Goal: Complete application form

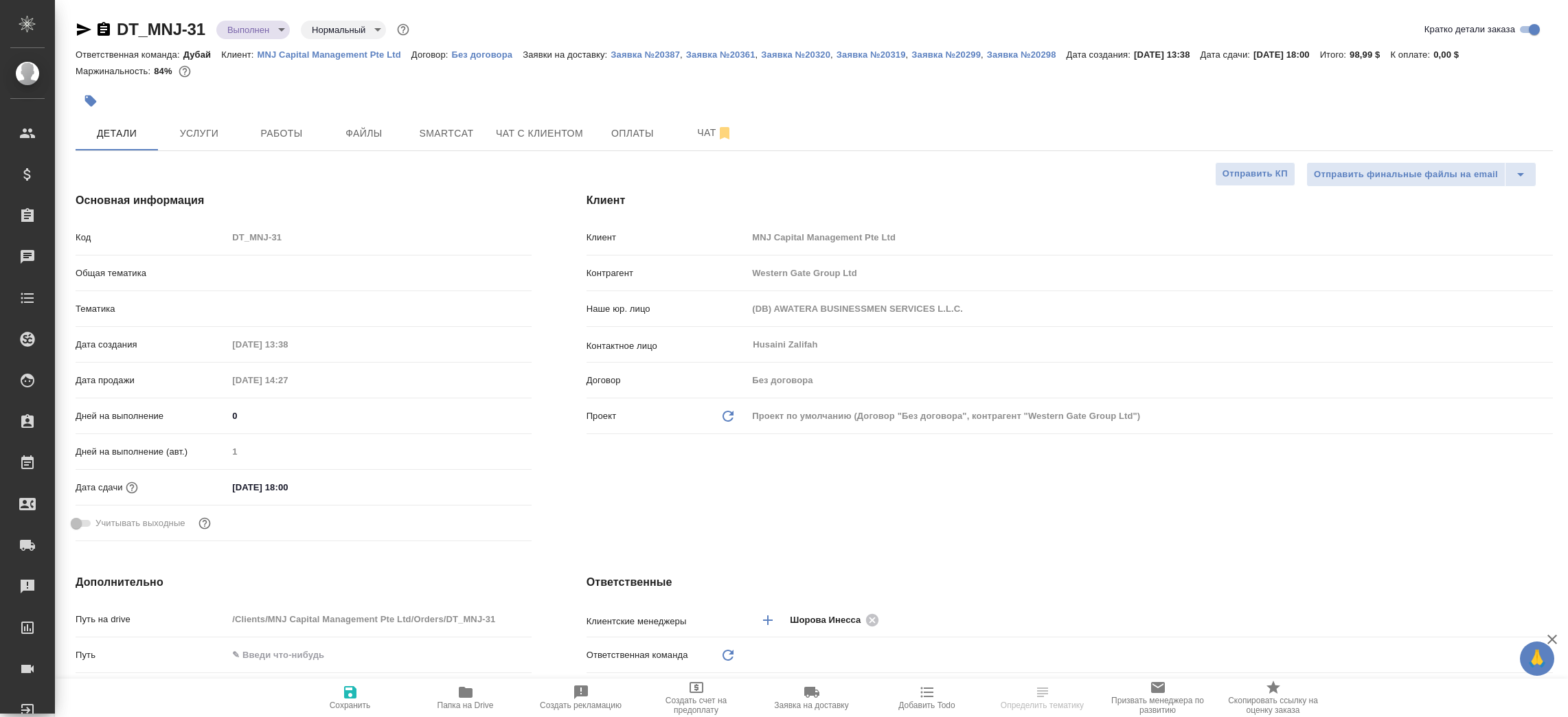
select select "RU"
type input "Юридический"
type textarea "x"
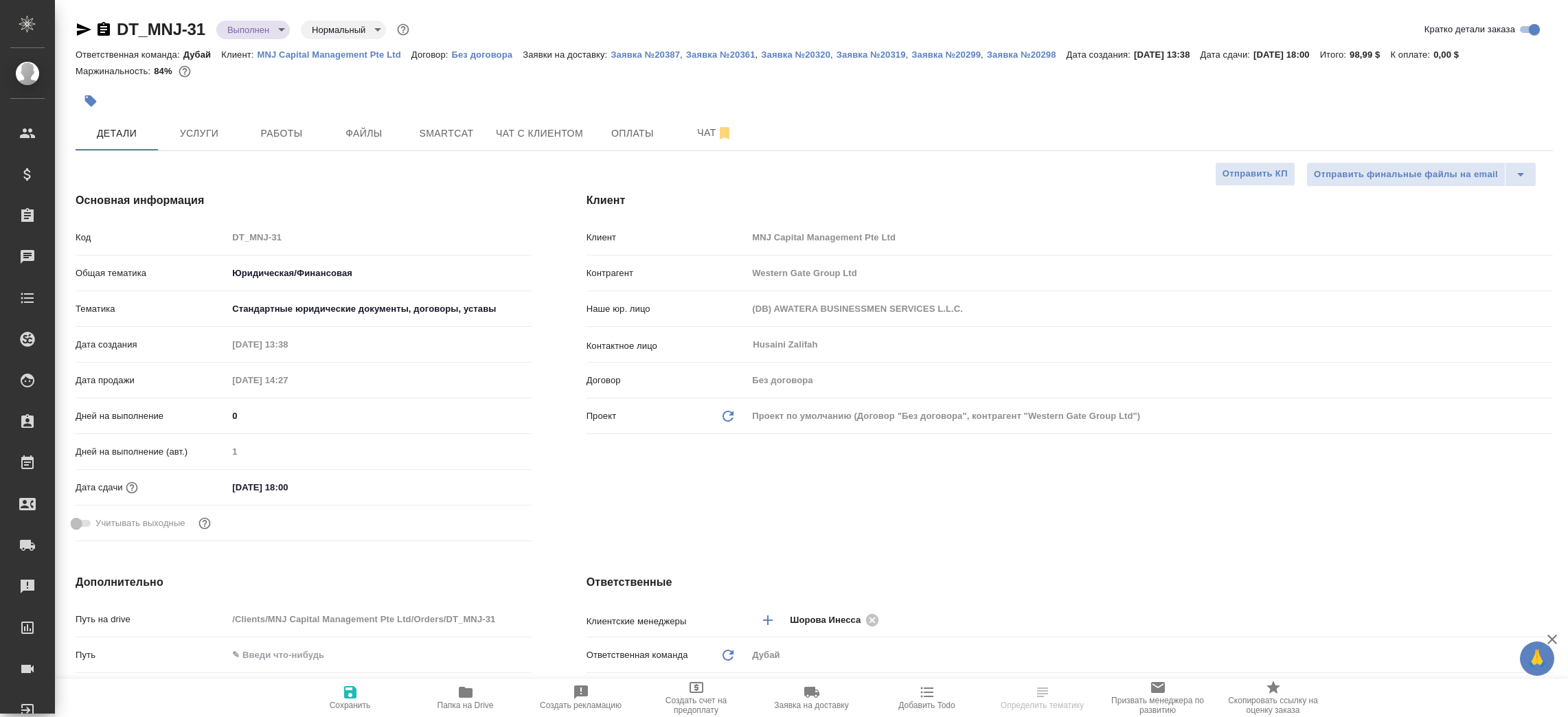
type input "[PERSON_NAME]"
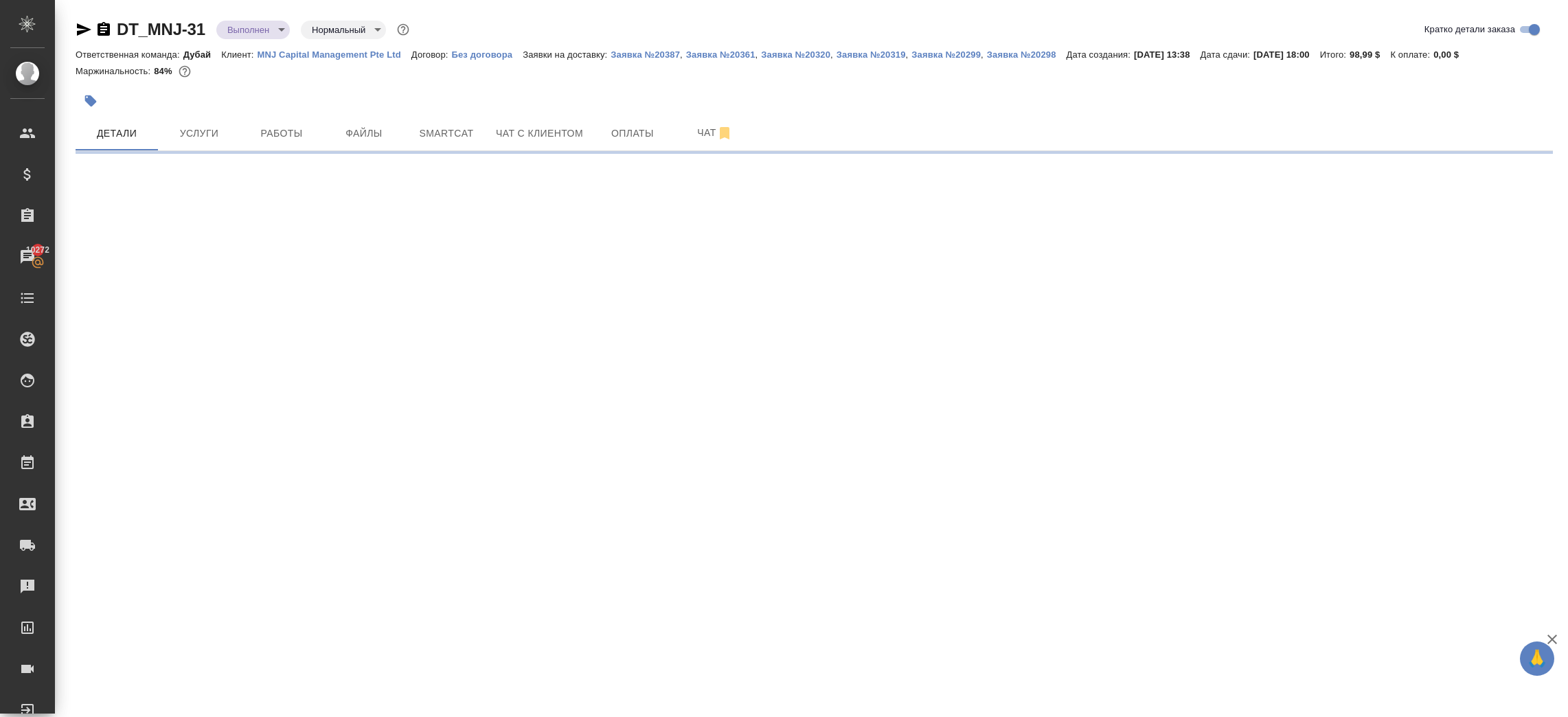
select select "RU"
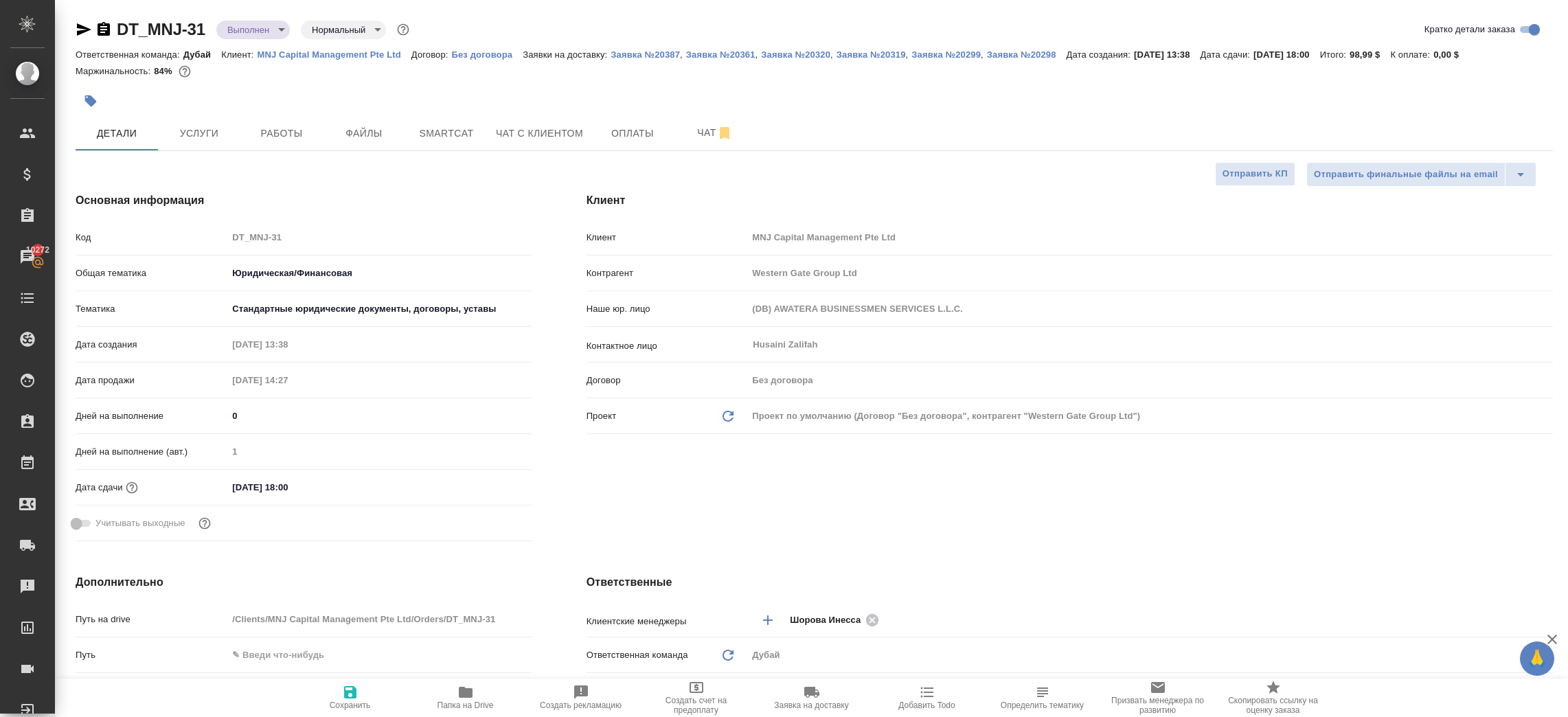
type textarea "x"
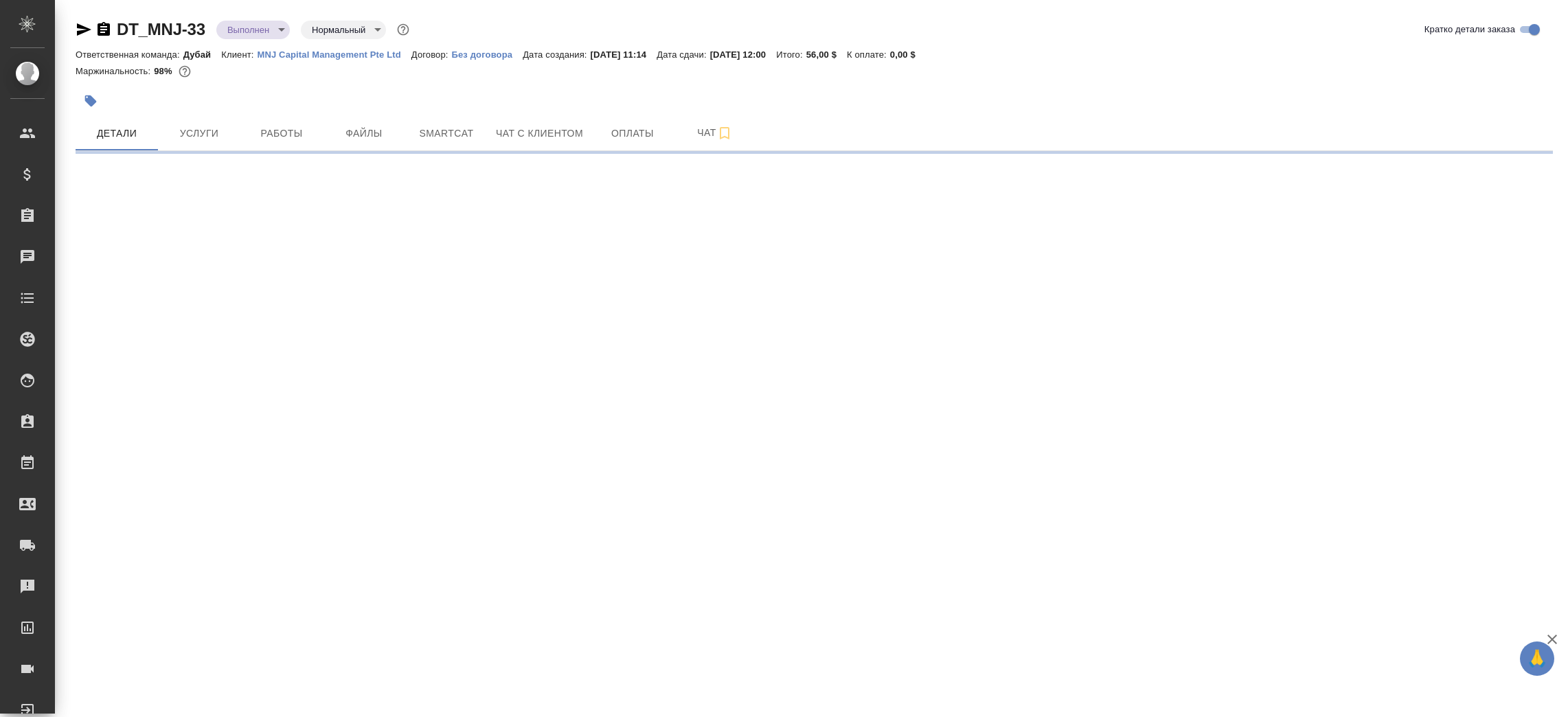
select select "RU"
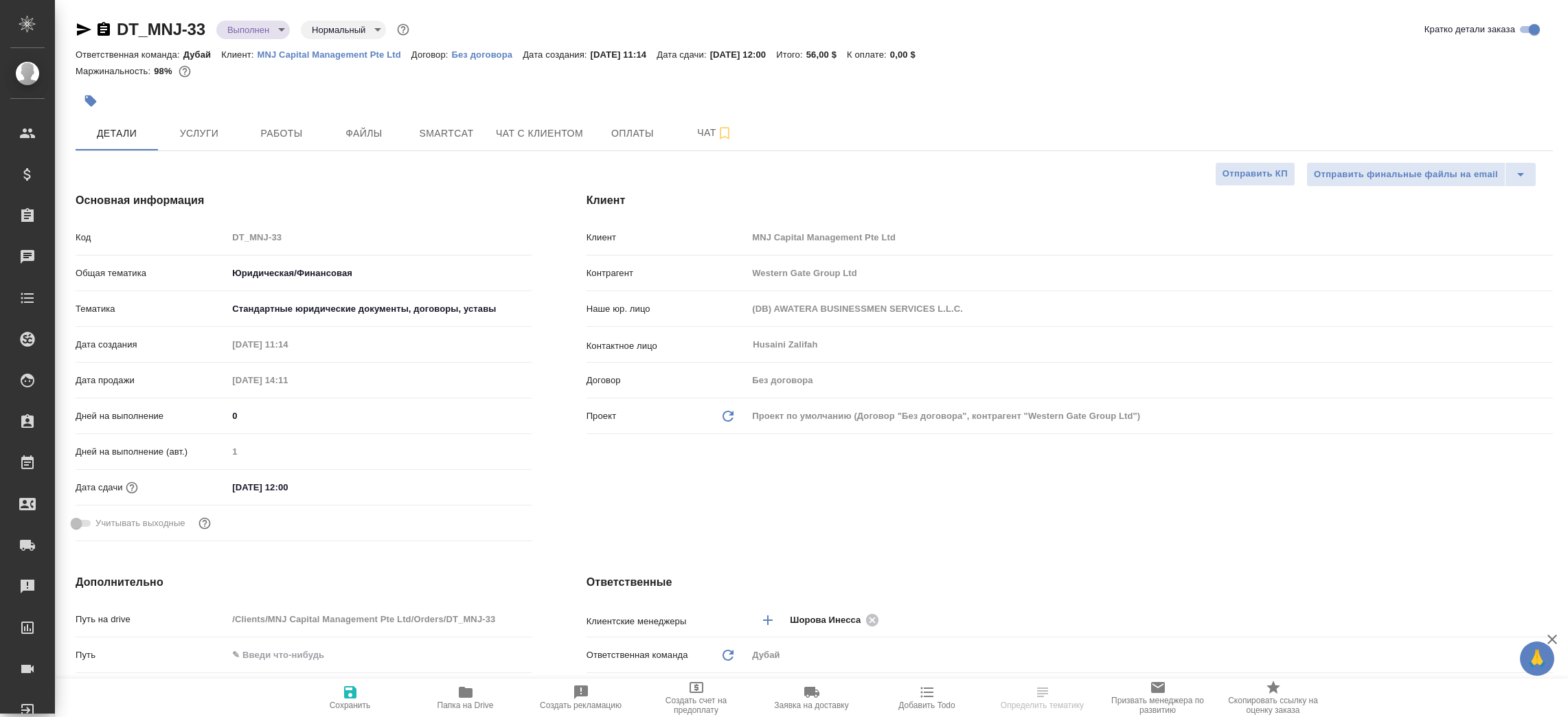
type textarea "x"
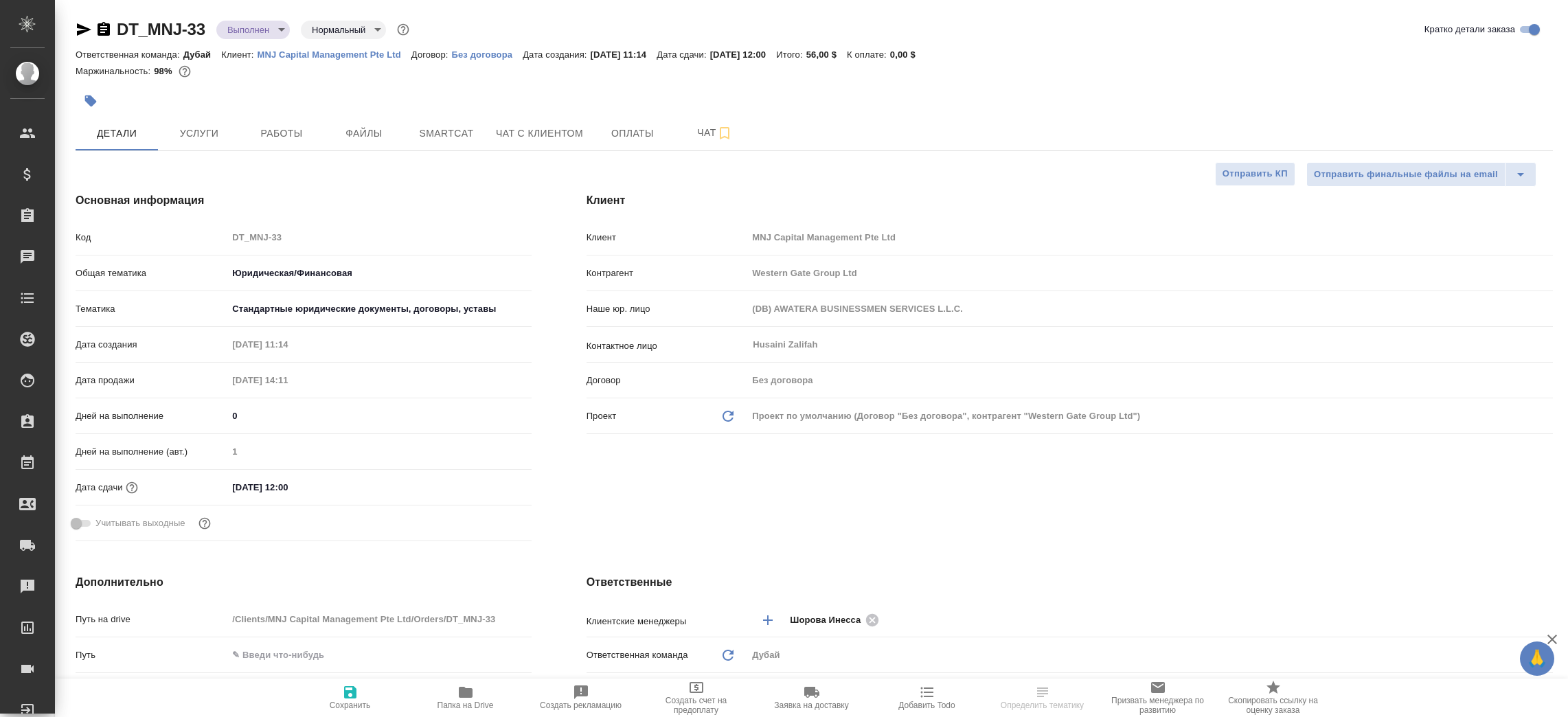
type textarea "x"
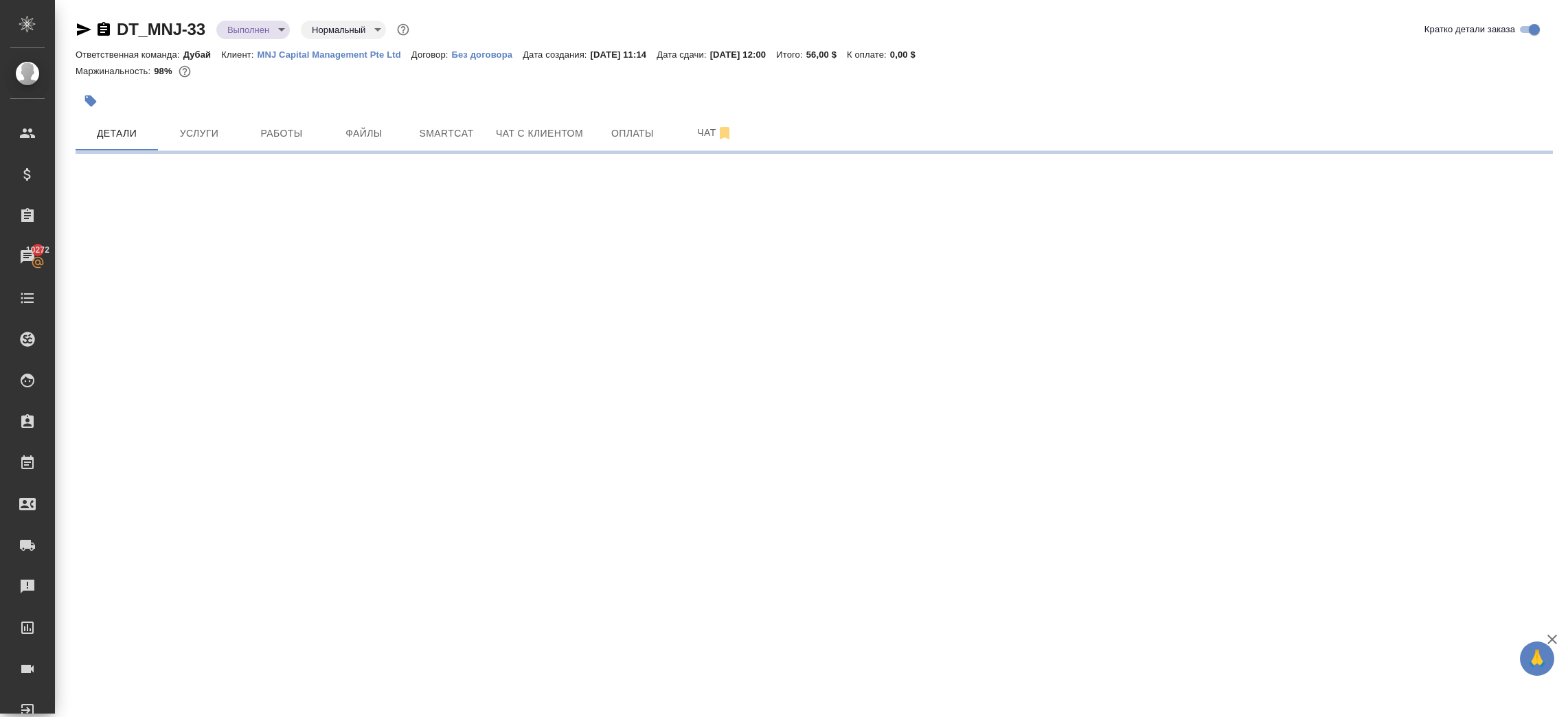
select select "RU"
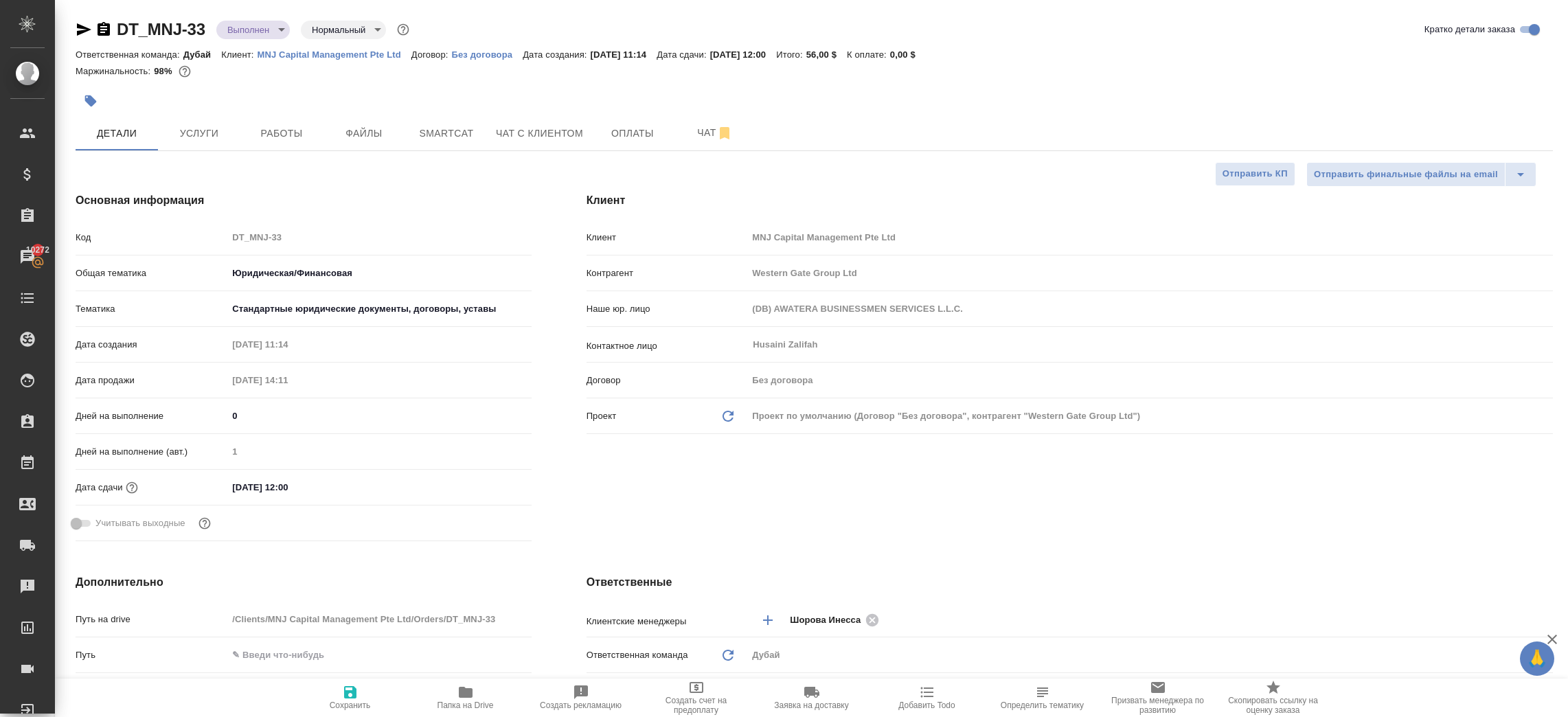
type textarea "x"
